Goal: Information Seeking & Learning: Learn about a topic

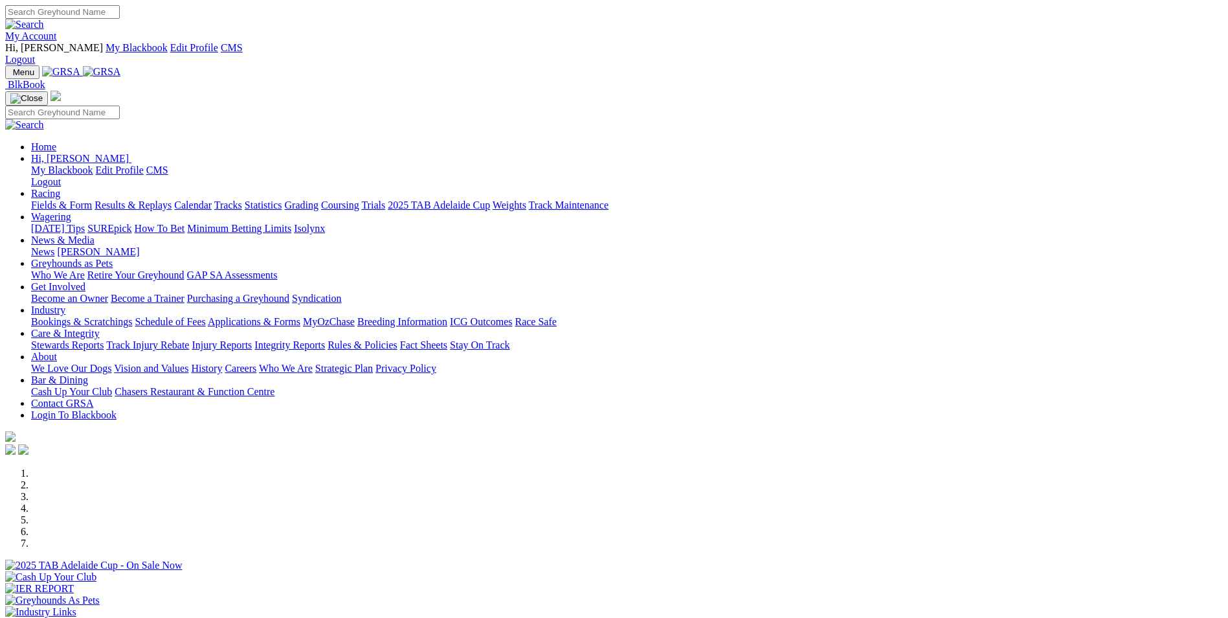
scroll to position [324, 0]
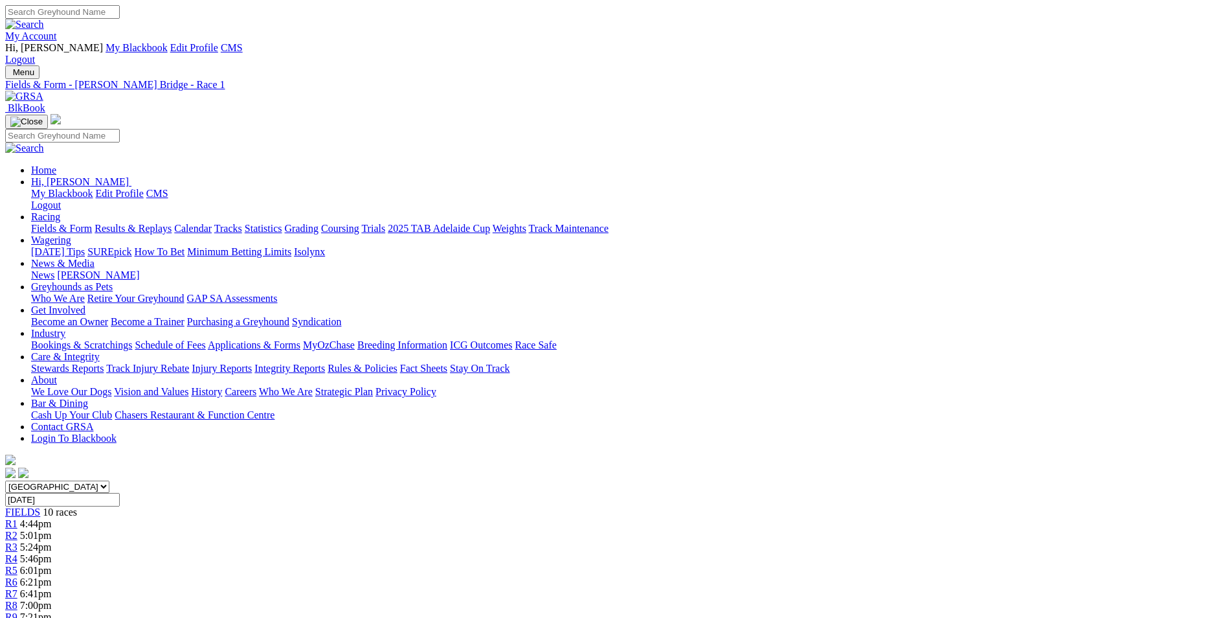
click at [464, 541] on div "R3 5:24pm" at bounding box center [614, 547] width 1218 height 12
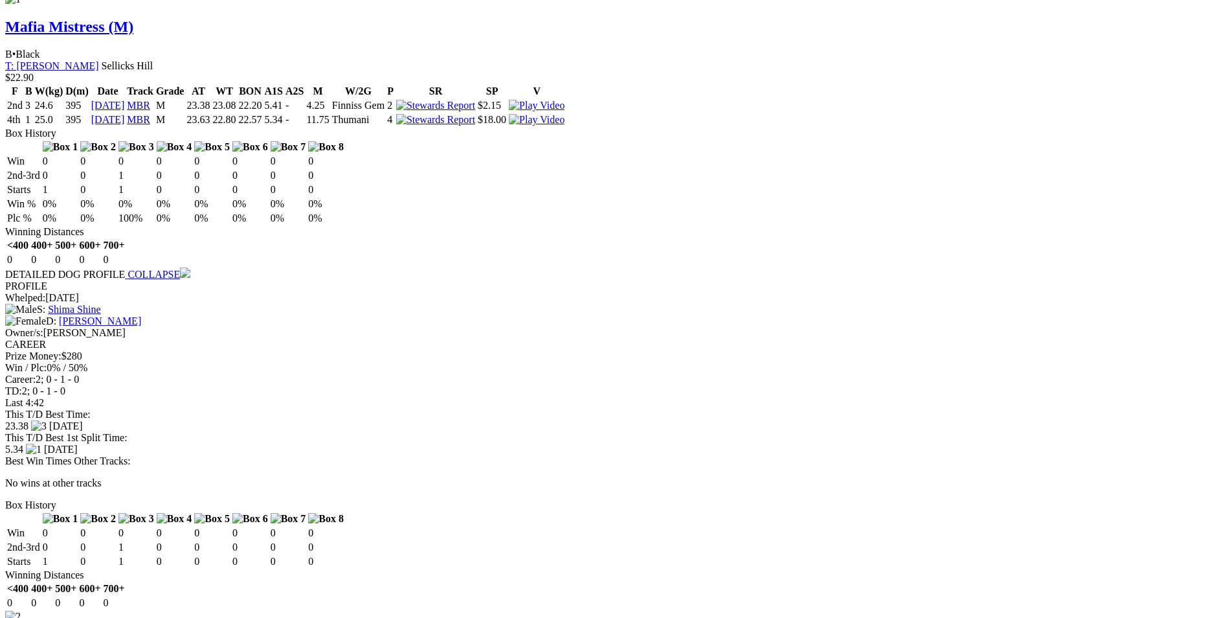
scroll to position [1036, 0]
